Goal: Book appointment/travel/reservation

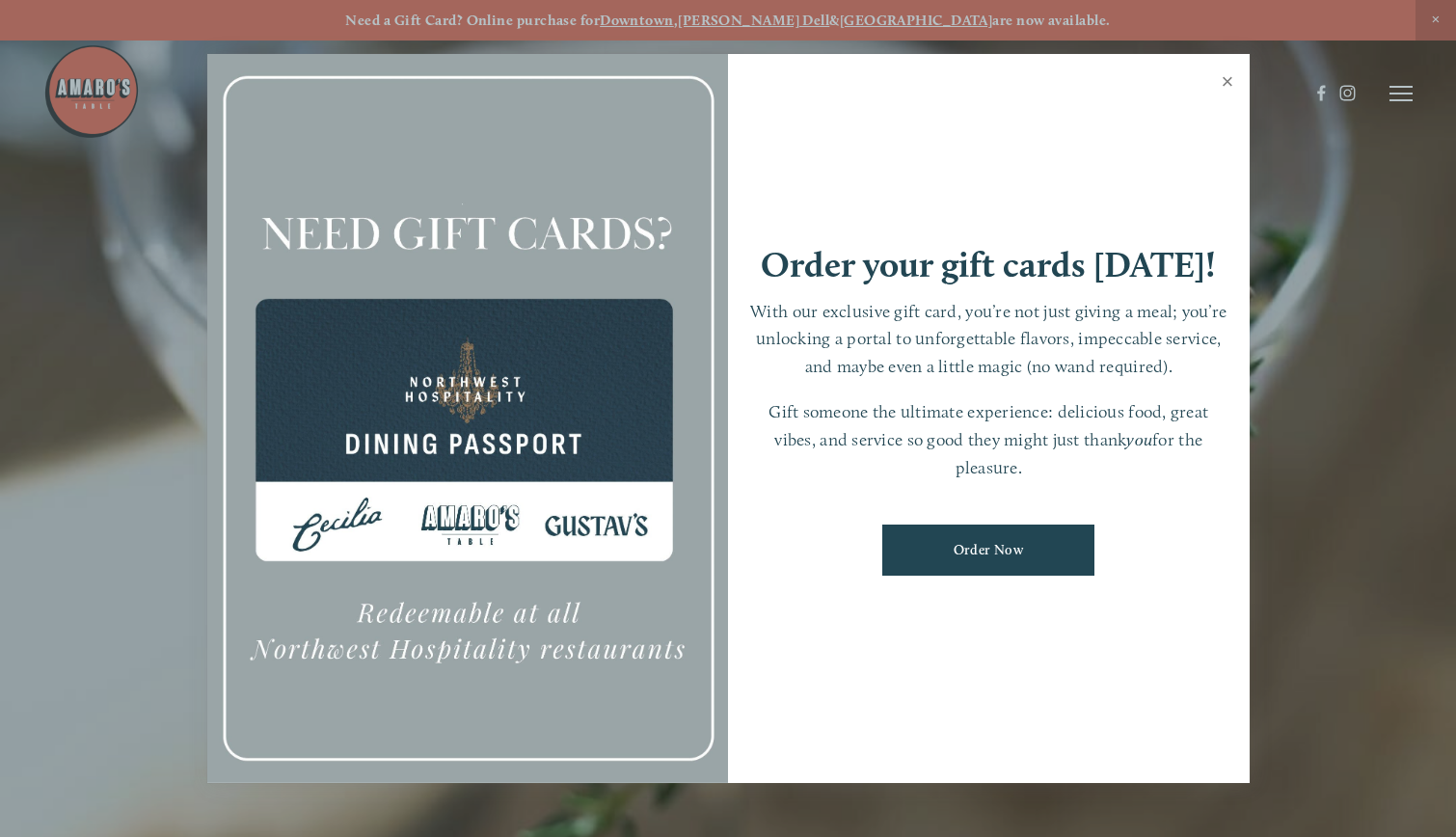
click at [1224, 79] on link "Close" at bounding box center [1228, 83] width 38 height 54
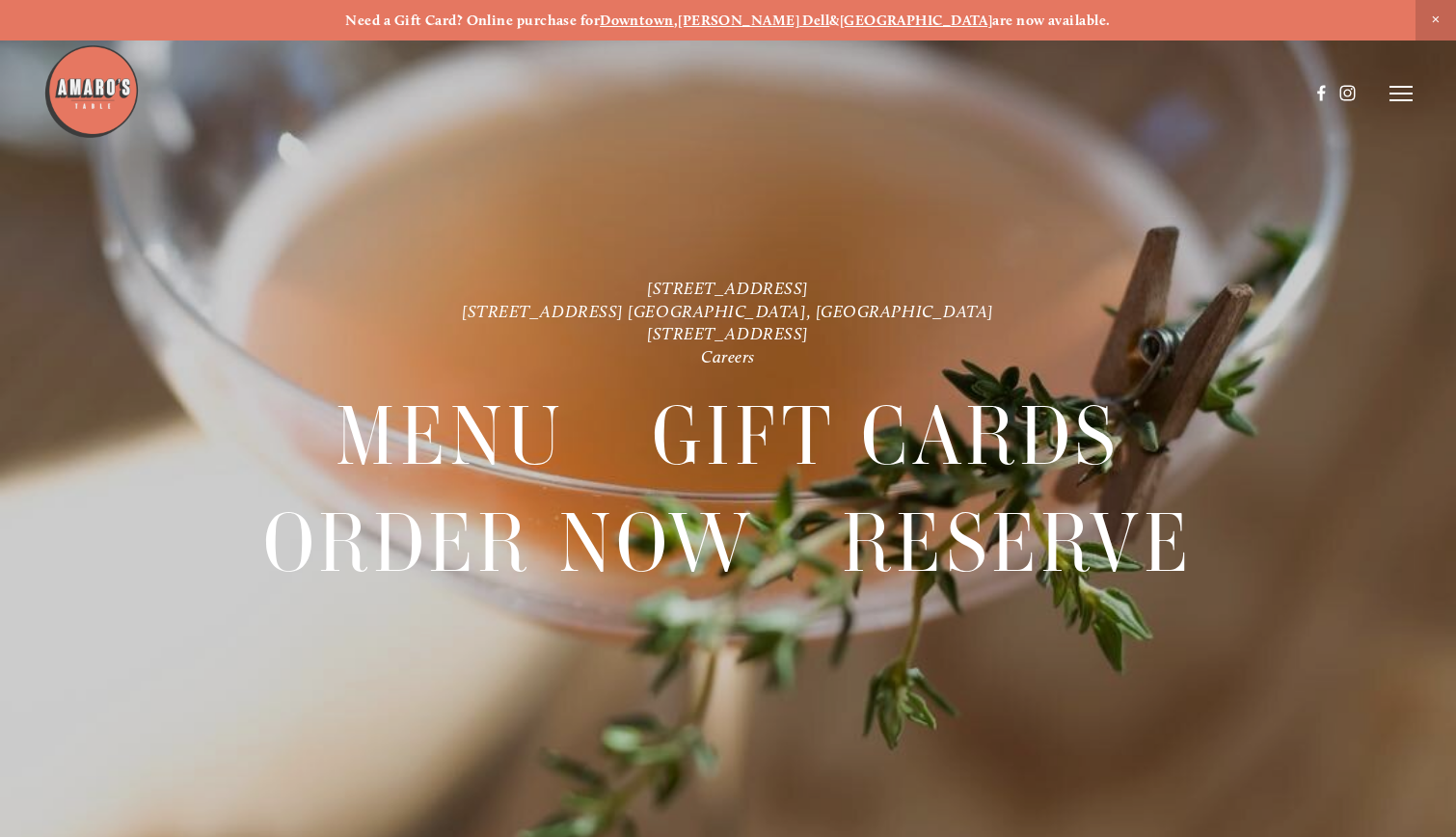
click at [112, 98] on img at bounding box center [91, 91] width 97 height 97
click at [1402, 102] on header "Menu Order Now Visit Gallery 0" at bounding box center [727, 94] width 1368 height 187
click at [1397, 97] on icon at bounding box center [1401, 94] width 23 height 18
click at [1174, 95] on span "Visit" at bounding box center [1177, 93] width 28 height 17
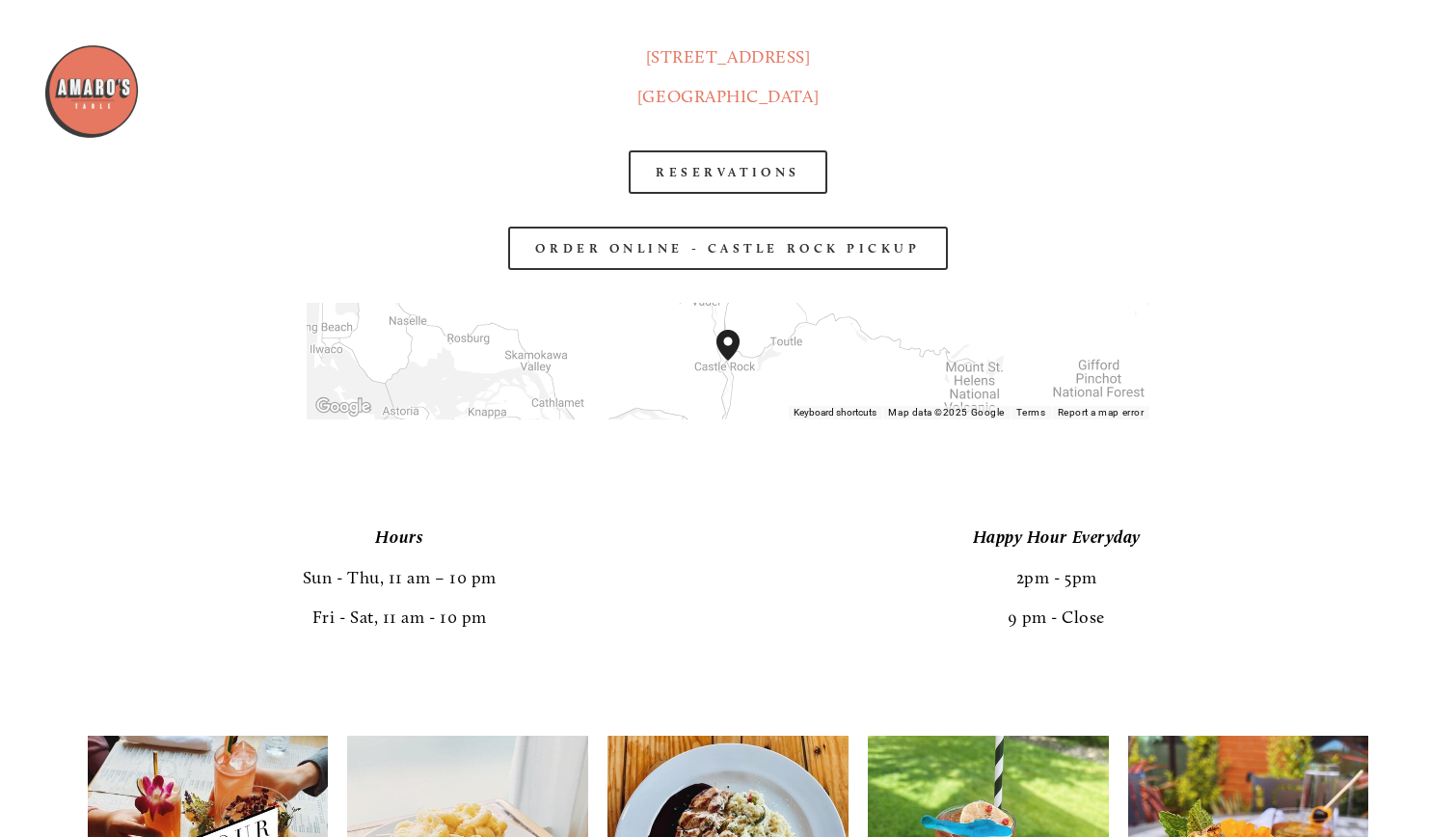
scroll to position [3199, 0]
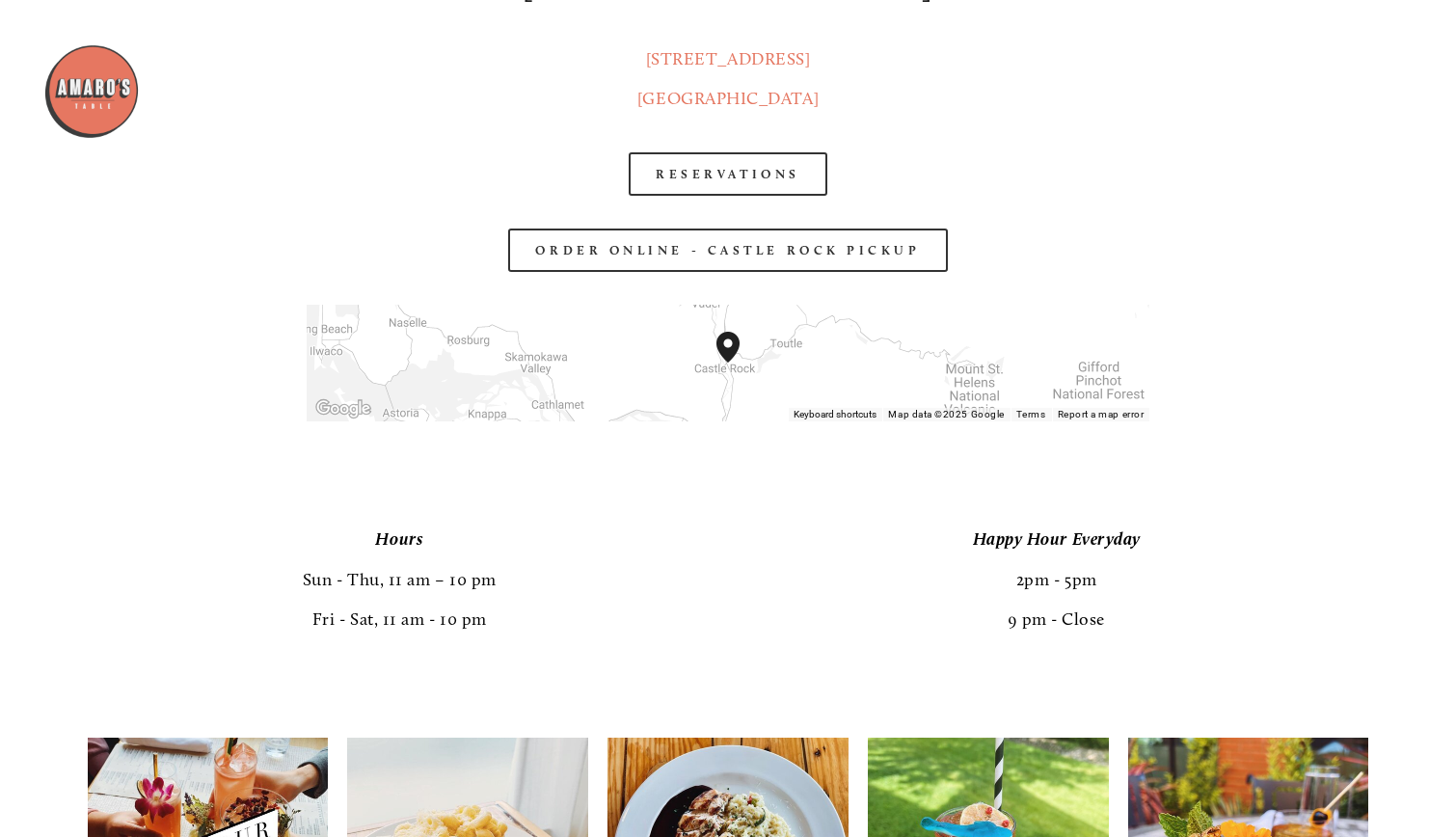
click at [722, 182] on header "Menu Order Now Visit Gallery 0" at bounding box center [727, 94] width 1368 height 187
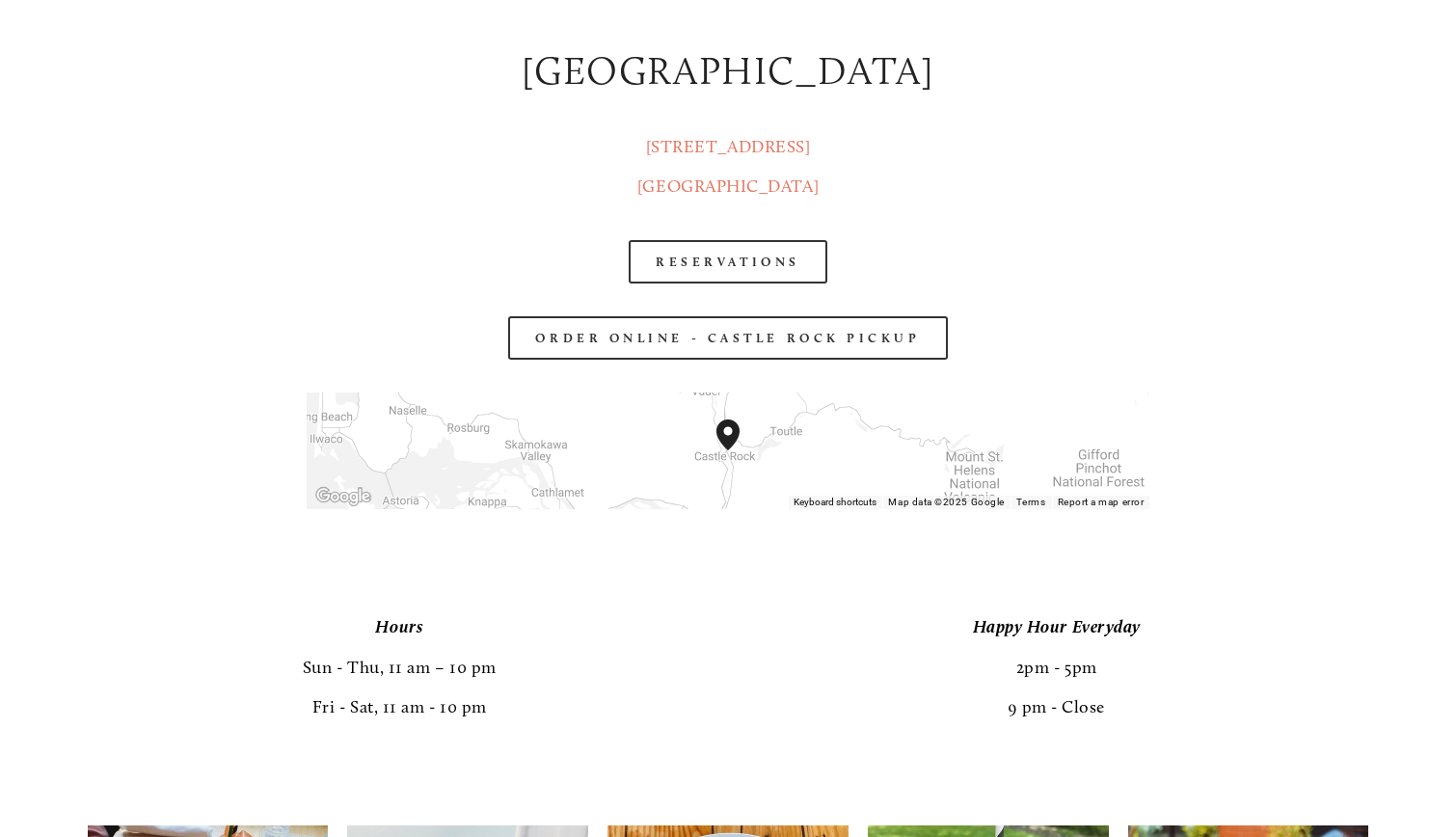
scroll to position [3121, 0]
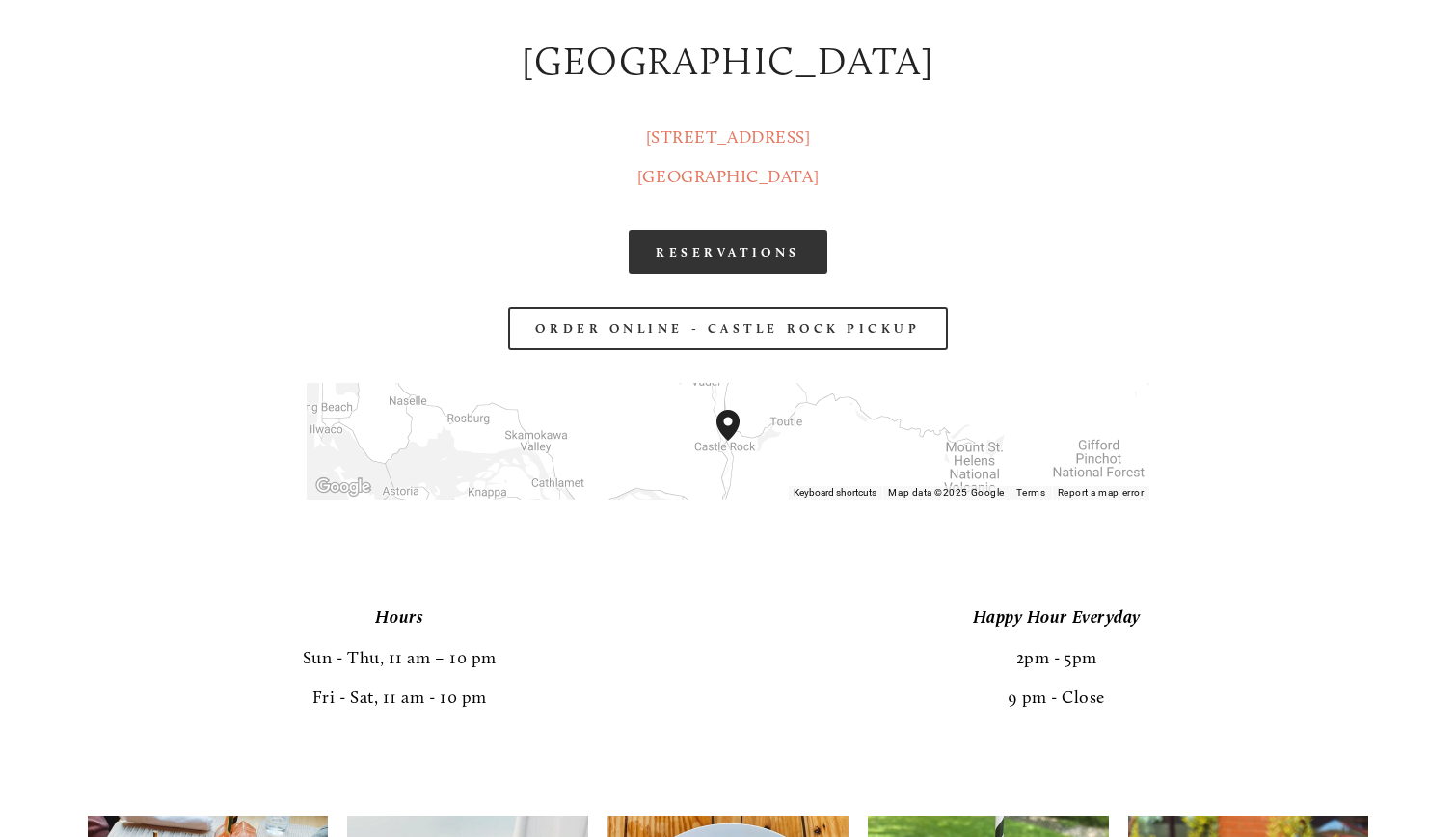
click at [722, 257] on link "RESERVATIONS" at bounding box center [728, 252] width 199 height 43
